Goal: Transaction & Acquisition: Download file/media

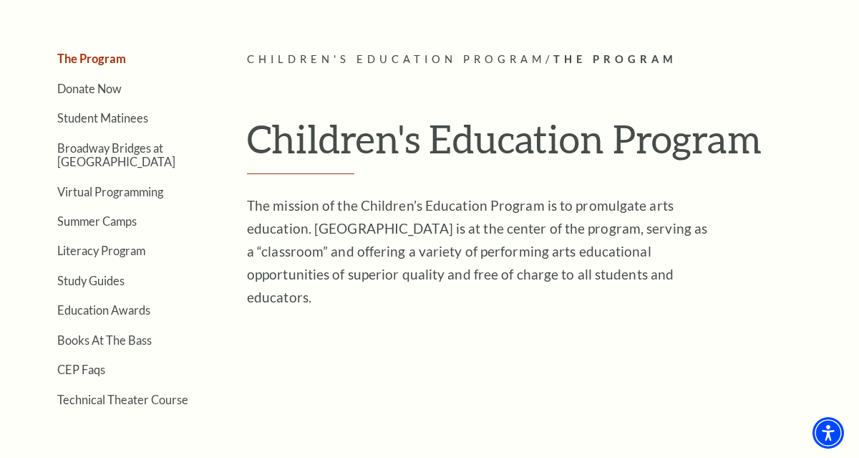
scroll to position [311, 0]
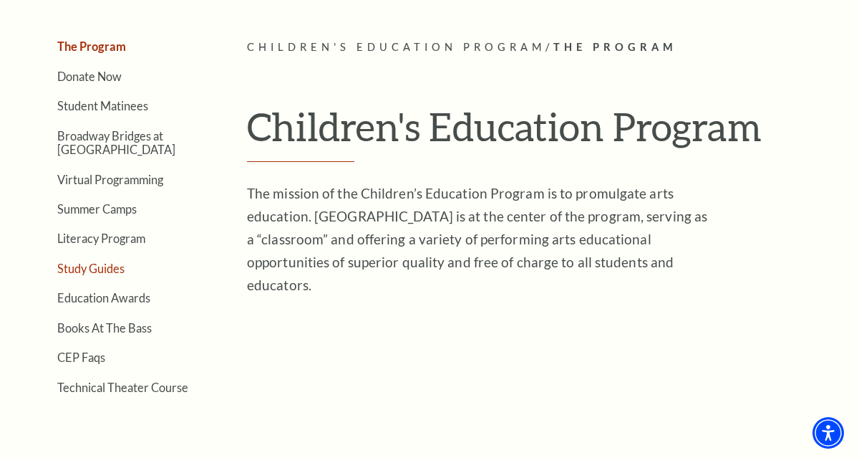
click at [102, 273] on link "Study Guides" at bounding box center [90, 268] width 67 height 14
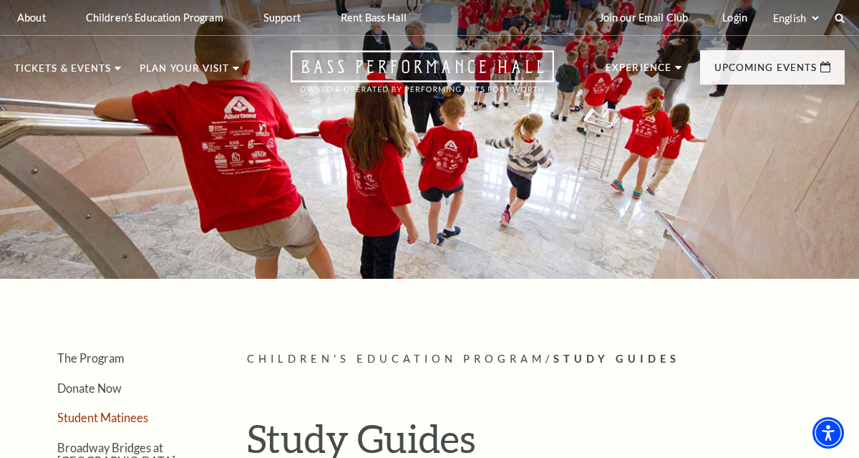
click at [90, 415] on link "Student Matinees" at bounding box center [102, 417] width 91 height 14
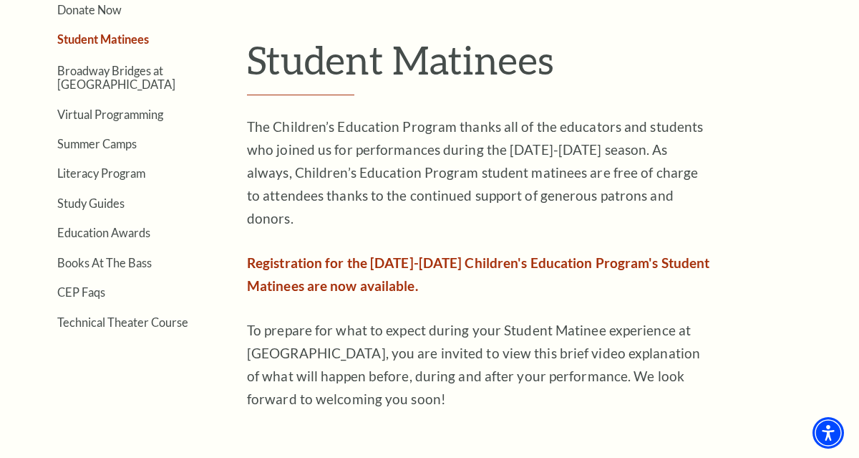
scroll to position [342, 0]
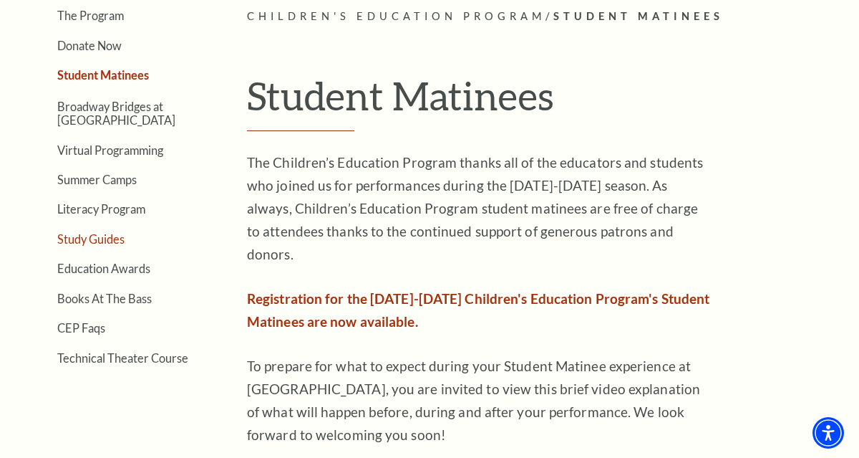
click at [110, 239] on link "Study Guides" at bounding box center [90, 239] width 67 height 14
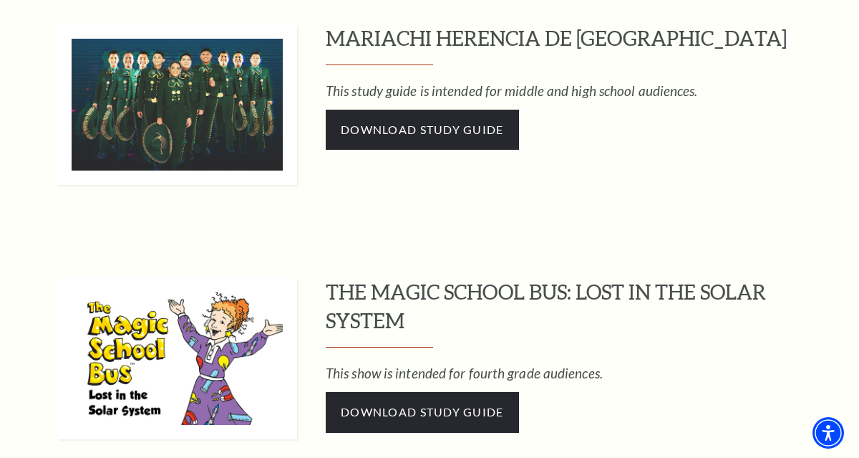
scroll to position [1049, 0]
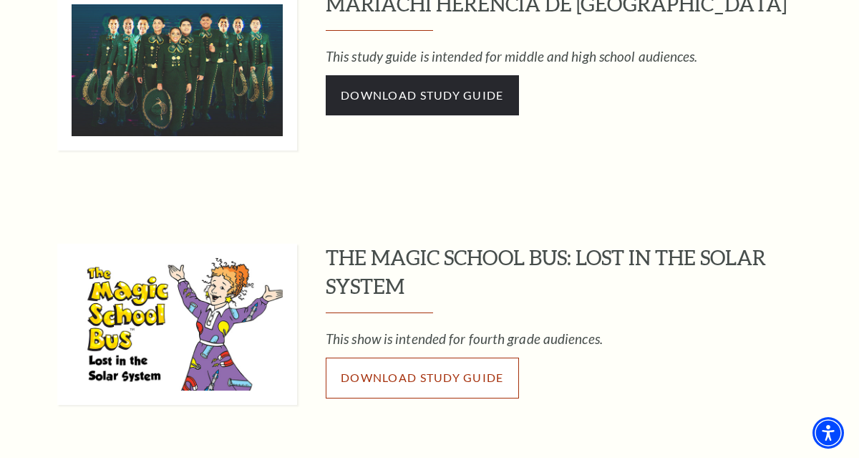
click at [358, 379] on span "Download Study Guide" at bounding box center [422, 377] width 163 height 14
